Goal: Information Seeking & Learning: Learn about a topic

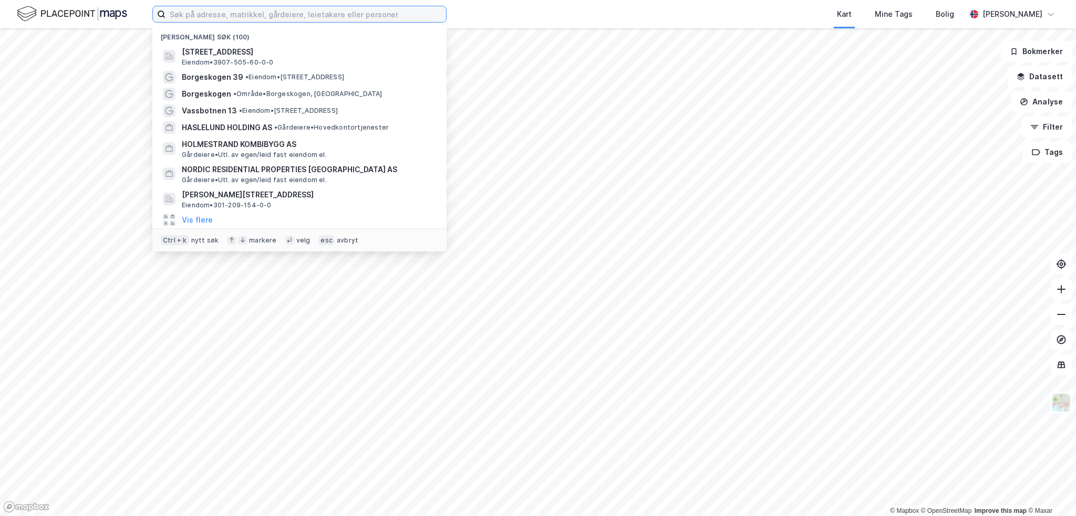
click at [269, 13] on input at bounding box center [305, 14] width 281 height 16
paste input "[PERSON_NAME][STREET_ADDRESS]"
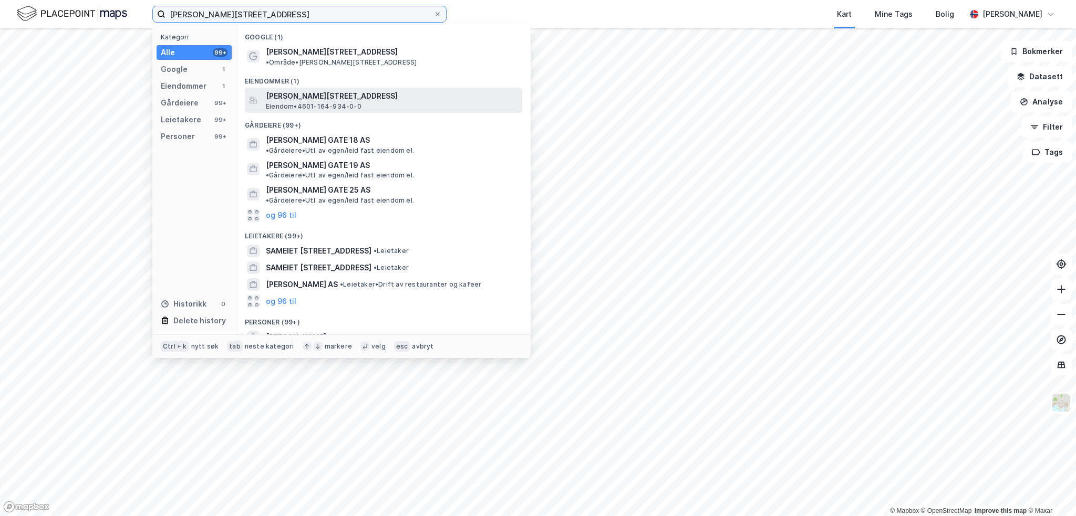
type input "[PERSON_NAME][STREET_ADDRESS]"
click at [313, 90] on span "[PERSON_NAME][STREET_ADDRESS]" at bounding box center [392, 96] width 252 height 13
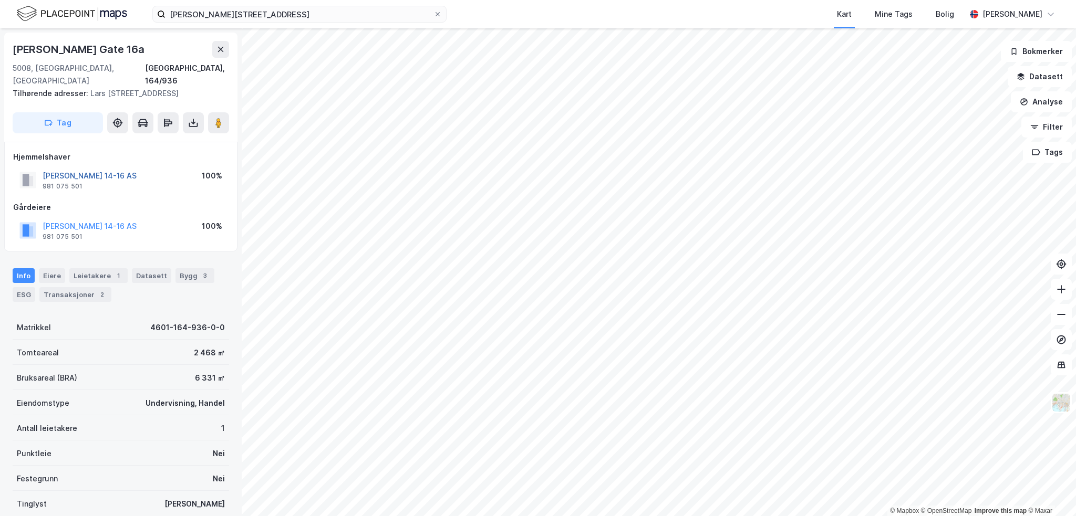
click at [0, 0] on button "[PERSON_NAME] 14-16 AS" at bounding box center [0, 0] width 0 height 0
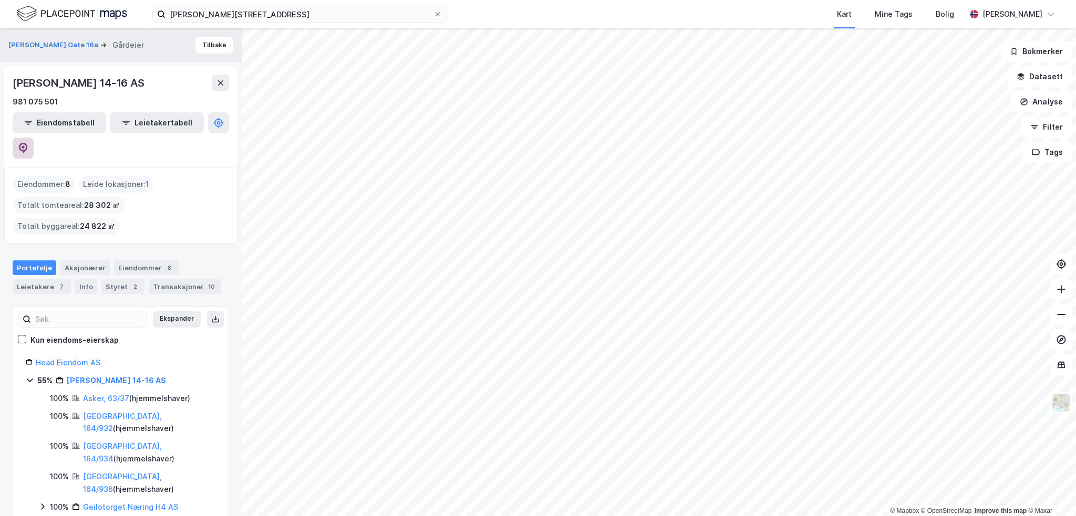
click at [28, 143] on icon at bounding box center [23, 148] width 11 height 11
